Goal: Go to known website: Access a specific website the user already knows

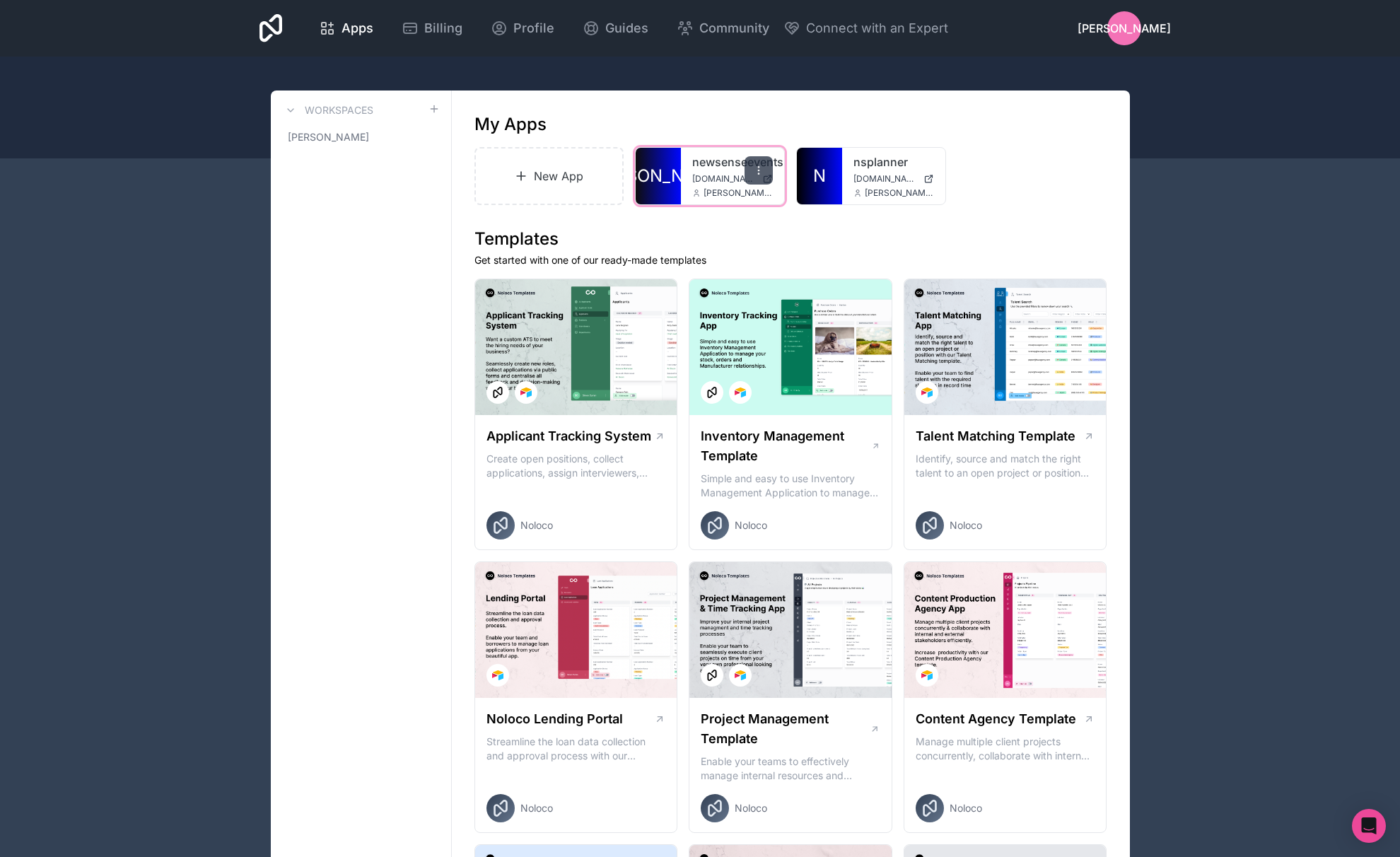
click at [752, 176] on div at bounding box center [758, 170] width 28 height 28
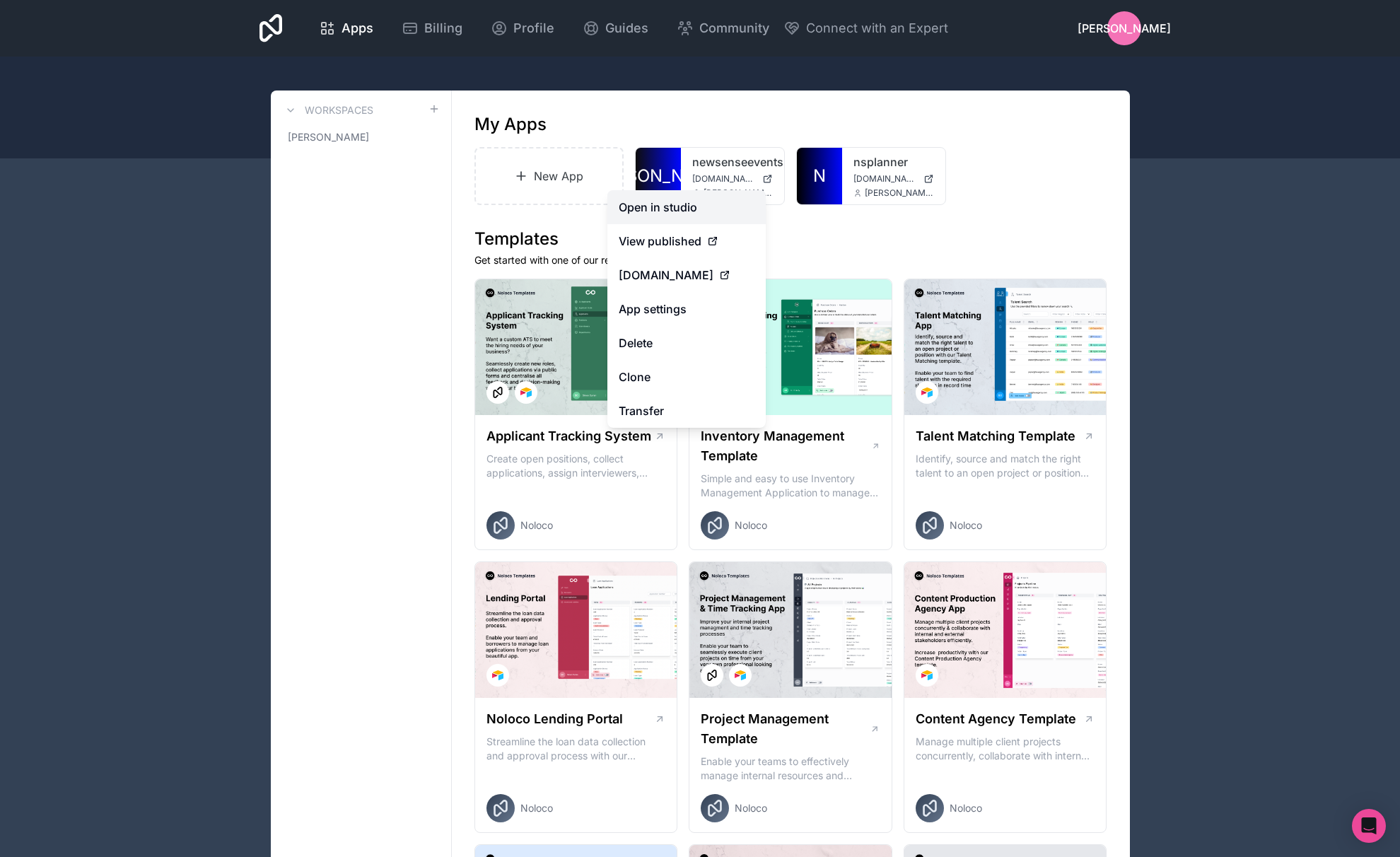
click at [680, 212] on link "Open in studio" at bounding box center [686, 207] width 159 height 34
